Goal: Book appointment/travel/reservation

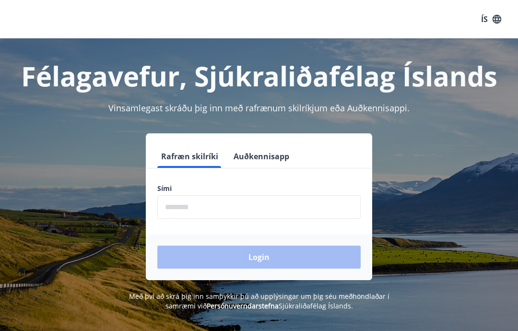
click at [215, 209] on input "phone" at bounding box center [258, 206] width 203 height 23
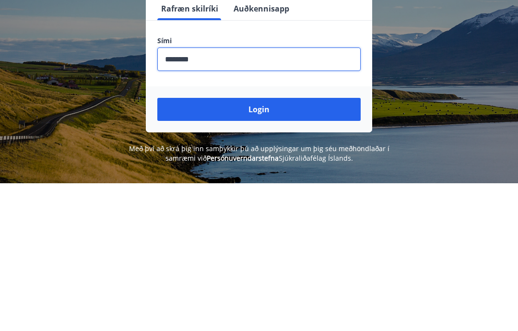
type input "********"
click at [266, 245] on button "Login" at bounding box center [258, 256] width 203 height 23
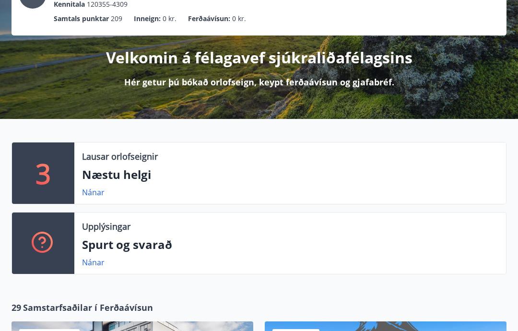
scroll to position [84, 0]
click at [97, 194] on link "Nánar" at bounding box center [93, 192] width 23 height 11
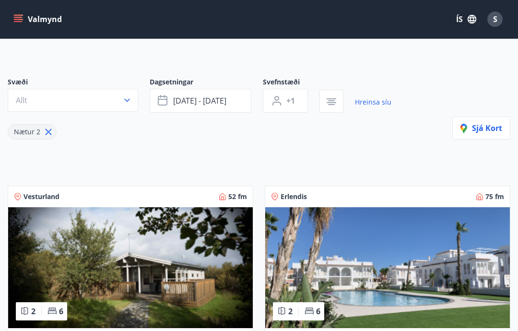
scroll to position [49, 0]
click at [30, 19] on button "Valmynd" at bounding box center [39, 19] width 54 height 17
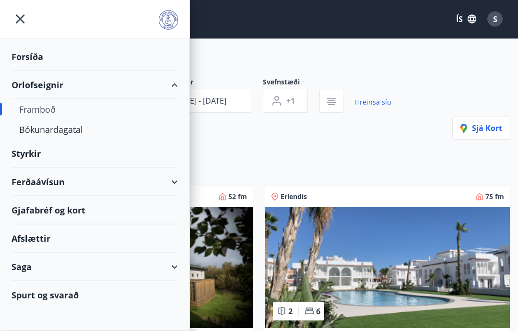
scroll to position [50, 0]
click at [41, 107] on div "Framboð" at bounding box center [94, 109] width 151 height 20
type input "*"
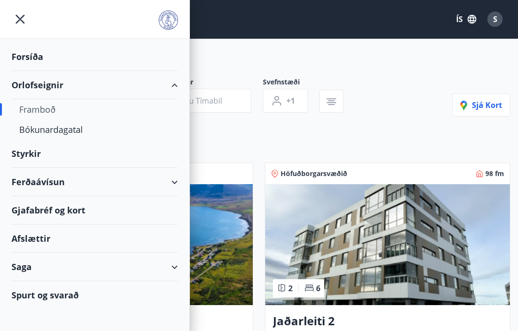
click at [64, 126] on div "Bókunardagatal" at bounding box center [94, 129] width 151 height 20
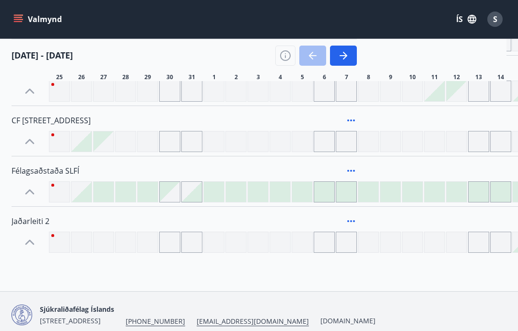
scroll to position [853, 0]
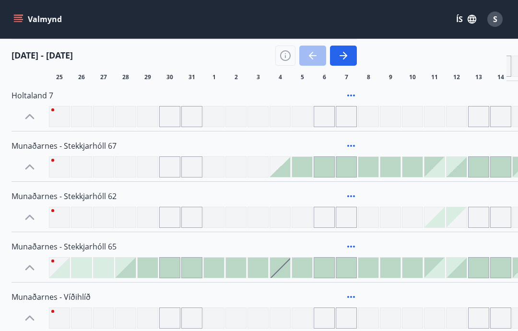
scroll to position [38, 0]
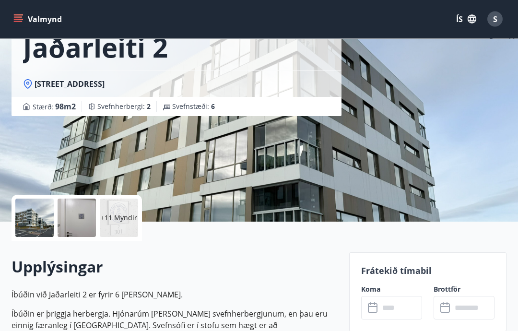
scroll to position [67, 0]
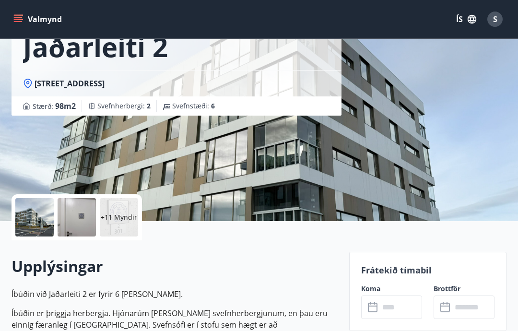
click at [380, 296] on input "text" at bounding box center [400, 306] width 43 height 23
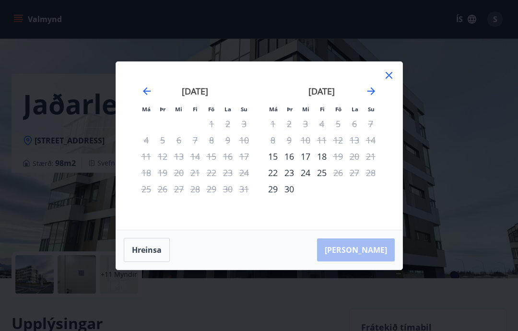
scroll to position [0, 0]
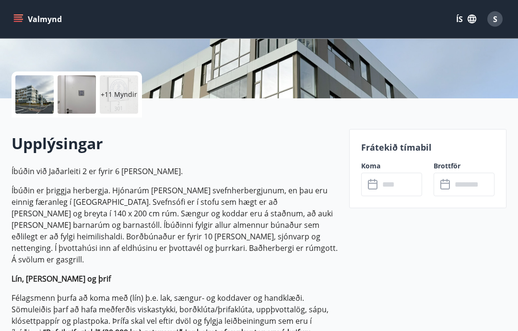
scroll to position [189, 0]
click at [399, 182] on input "text" at bounding box center [400, 184] width 43 height 23
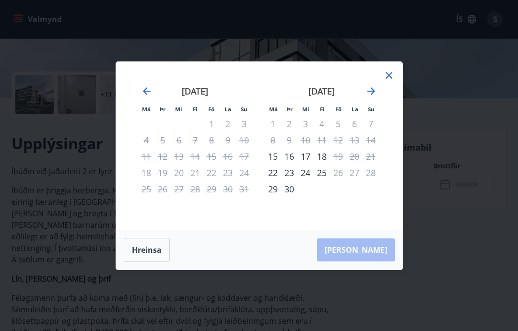
click at [371, 91] on icon "Move forward to switch to the next month." at bounding box center [371, 91] width 8 height 8
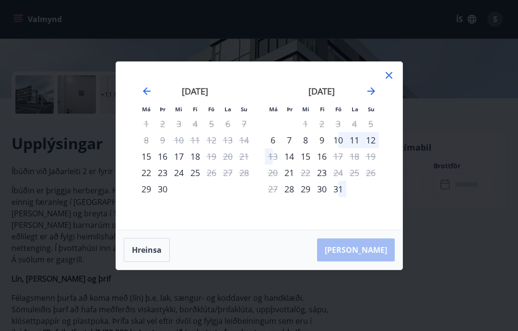
click at [98, 125] on div "Má Þr Mi Fi Fö La Su Má Þr Mi Fi Fö La Su ágúst 2025 1 2 3 4 5 6 7 8 9 10 11 12…" at bounding box center [259, 165] width 518 height 331
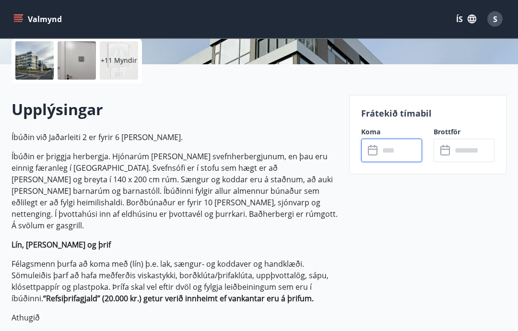
scroll to position [223, 0]
click at [394, 147] on input "text" at bounding box center [400, 150] width 43 height 23
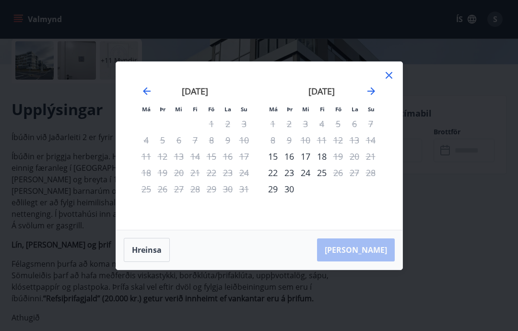
click at [371, 92] on icon "Move forward to switch to the next month." at bounding box center [371, 91] width 12 height 12
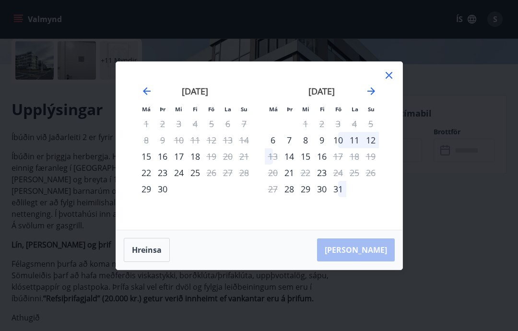
click at [326, 151] on div "16" at bounding box center [321, 156] width 16 height 16
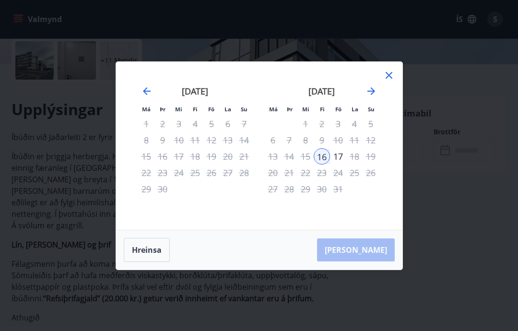
click at [324, 143] on div "9" at bounding box center [321, 140] width 16 height 16
click at [158, 251] on button "Hreinsa" at bounding box center [147, 250] width 46 height 24
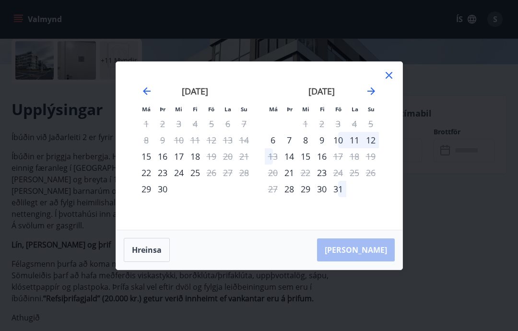
click at [158, 247] on button "Hreinsa" at bounding box center [147, 250] width 46 height 24
click at [388, 76] on icon at bounding box center [389, 76] width 12 height 12
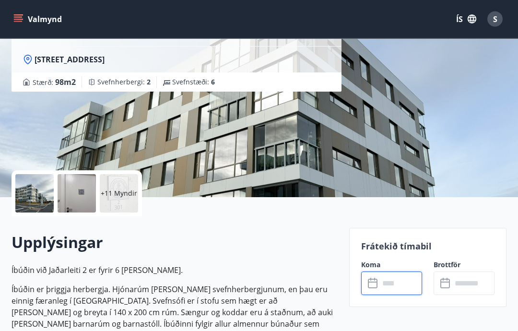
scroll to position [0, 0]
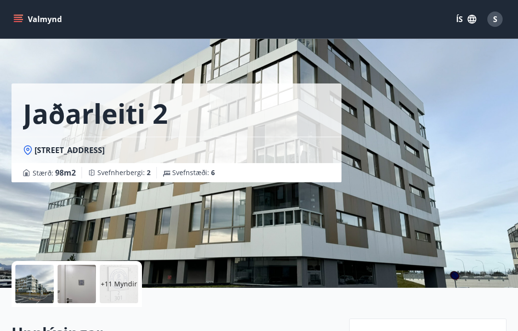
click at [27, 18] on button "Valmynd" at bounding box center [39, 19] width 54 height 17
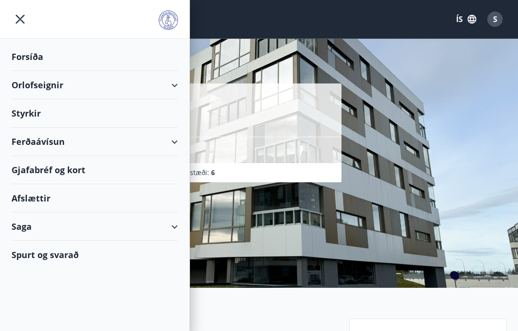
click at [53, 88] on div "Orlofseignir" at bounding box center [95, 85] width 166 height 28
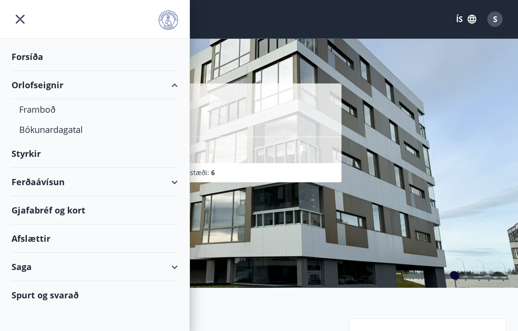
click at [61, 130] on div "Bókunardagatal" at bounding box center [94, 129] width 151 height 20
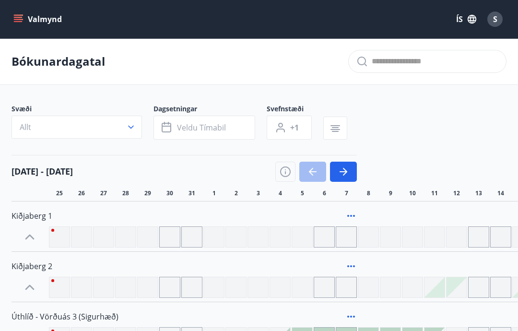
click at [131, 128] on icon "button" at bounding box center [131, 127] width 6 height 3
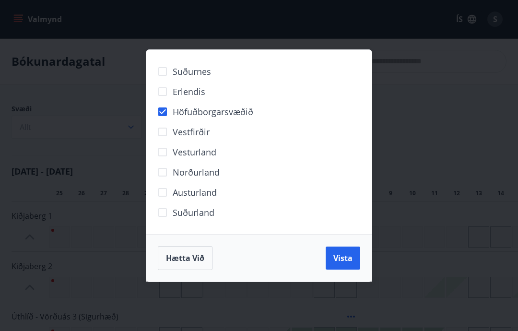
click at [352, 261] on button "Vista" at bounding box center [342, 257] width 35 height 23
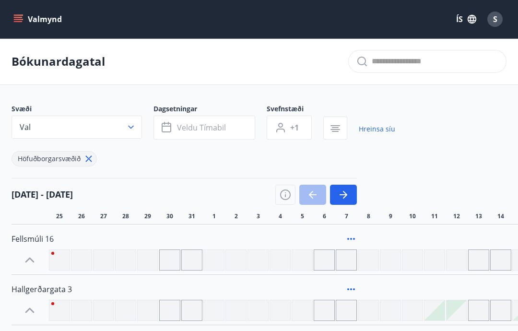
click at [348, 192] on icon "button" at bounding box center [343, 195] width 12 height 12
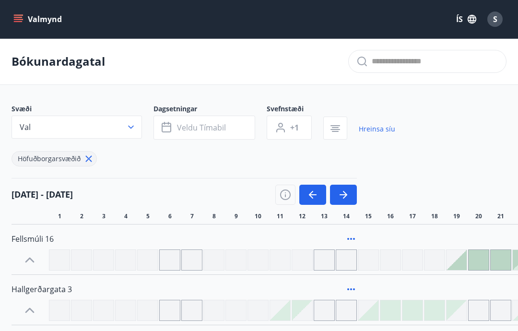
click at [345, 194] on icon "button" at bounding box center [343, 195] width 12 height 12
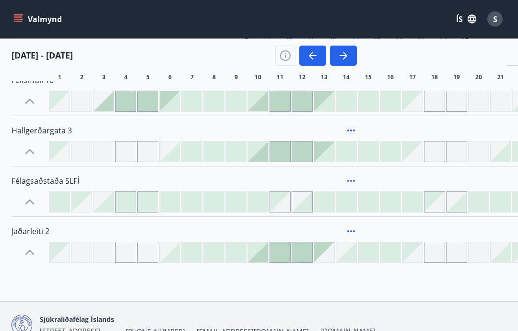
scroll to position [171, 0]
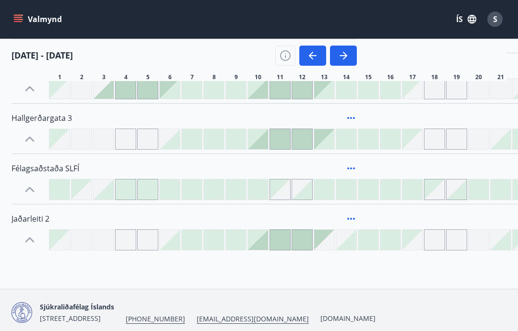
click at [195, 91] on div at bounding box center [192, 89] width 20 height 20
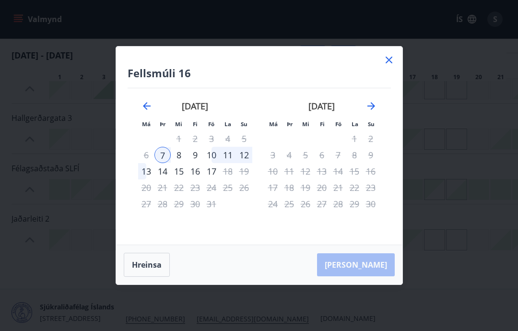
click at [391, 66] on icon at bounding box center [389, 60] width 12 height 12
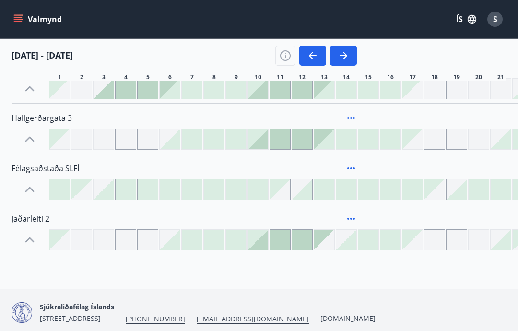
click at [264, 140] on div at bounding box center [258, 139] width 20 height 20
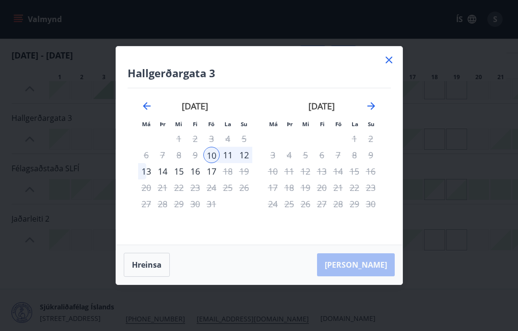
click at [387, 63] on icon at bounding box center [388, 60] width 7 height 7
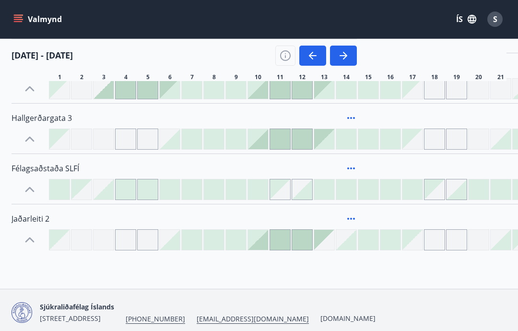
click at [177, 243] on div at bounding box center [170, 240] width 20 height 20
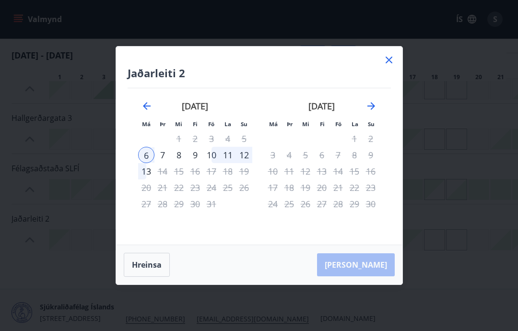
click at [389, 63] on icon at bounding box center [388, 60] width 7 height 7
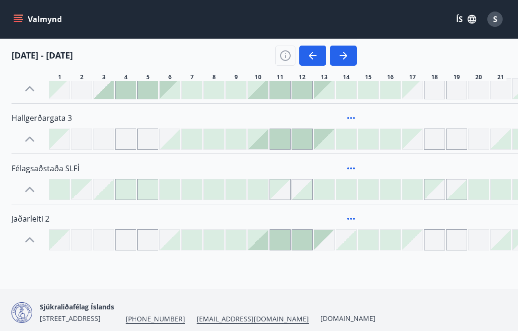
click at [177, 244] on div at bounding box center [170, 240] width 20 height 20
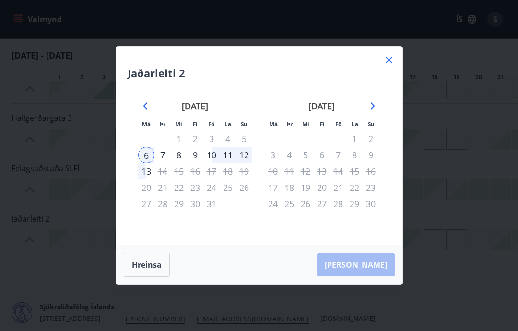
click at [393, 66] on icon at bounding box center [389, 60] width 12 height 12
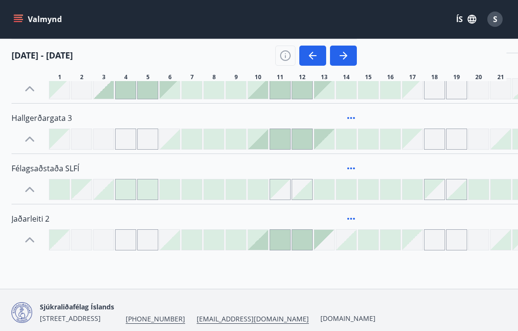
click at [267, 245] on div at bounding box center [258, 240] width 20 height 20
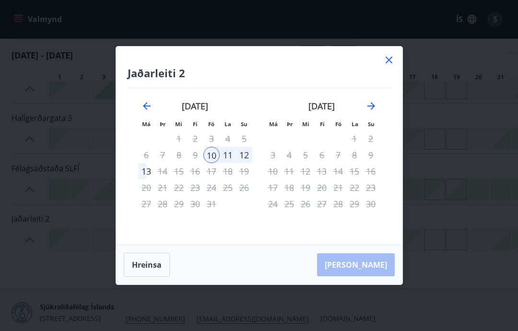
click at [392, 66] on icon at bounding box center [389, 60] width 12 height 12
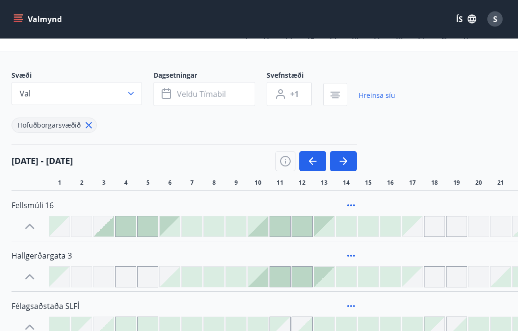
scroll to position [0, 0]
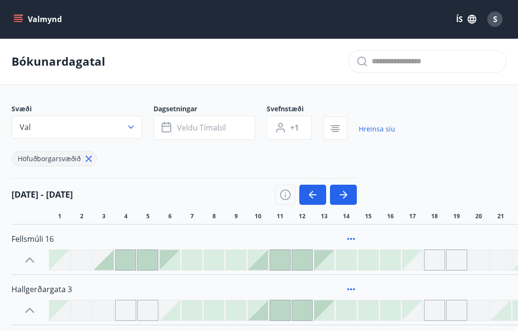
click at [379, 128] on link "Hreinsa síu" at bounding box center [377, 128] width 36 height 21
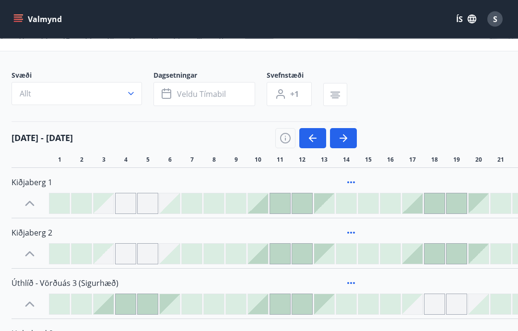
scroll to position [34, 0]
